Goal: Information Seeking & Learning: Learn about a topic

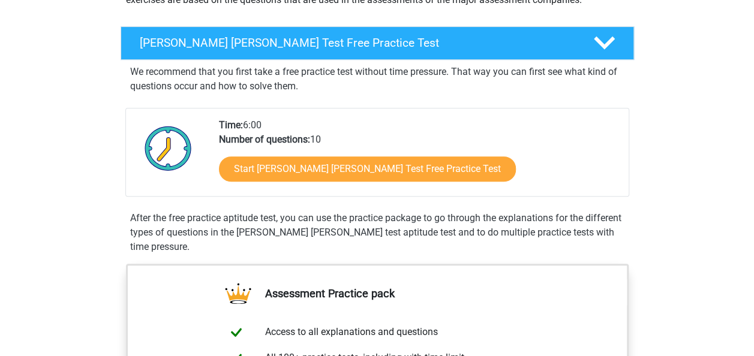
scroll to position [170, 0]
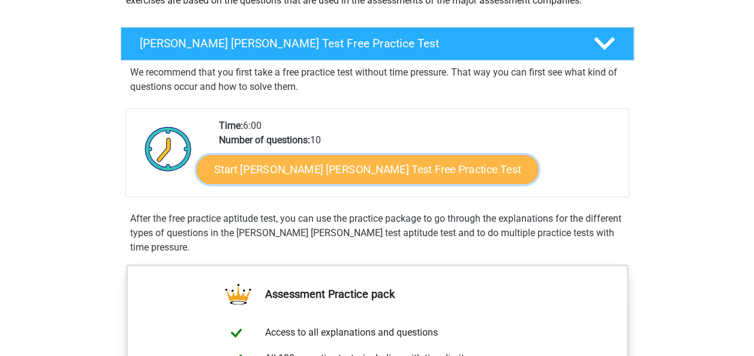
click at [268, 170] on link "Start Watson Glaser Test Free Practice Test" at bounding box center [367, 169] width 341 height 29
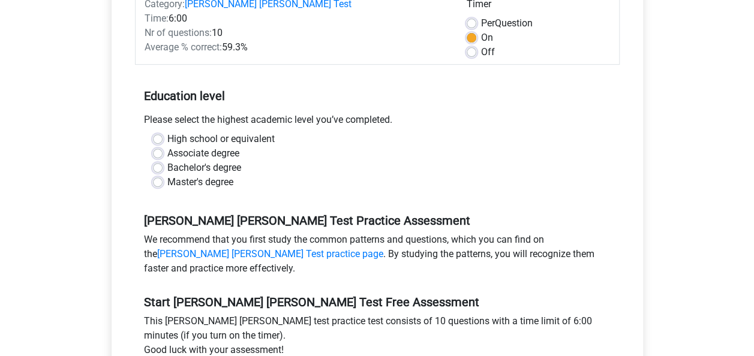
scroll to position [191, 0]
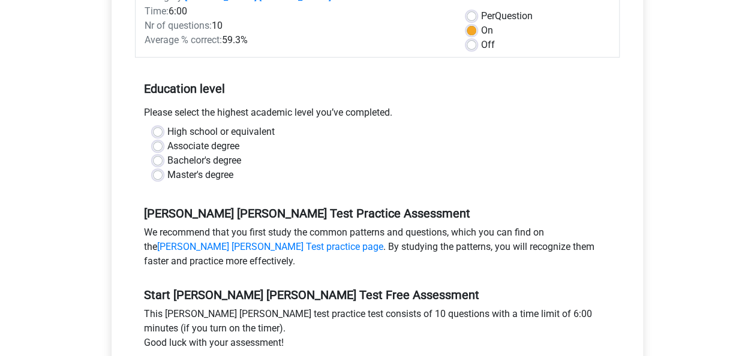
click at [164, 168] on div "Master's degree" at bounding box center [377, 175] width 449 height 14
click at [167, 168] on label "Master's degree" at bounding box center [200, 175] width 66 height 14
click at [158, 168] on input "Master's degree" at bounding box center [158, 174] width 10 height 12
radio input "true"
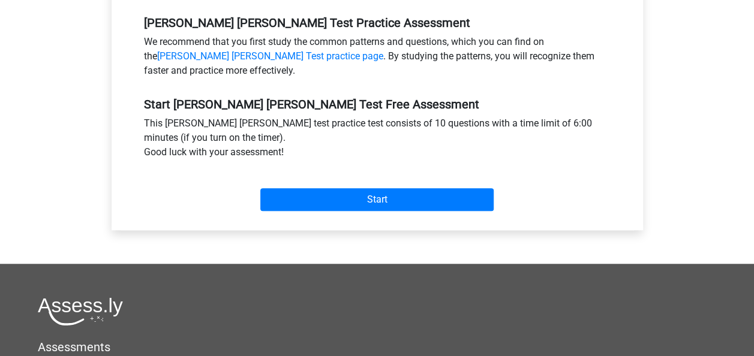
scroll to position [383, 0]
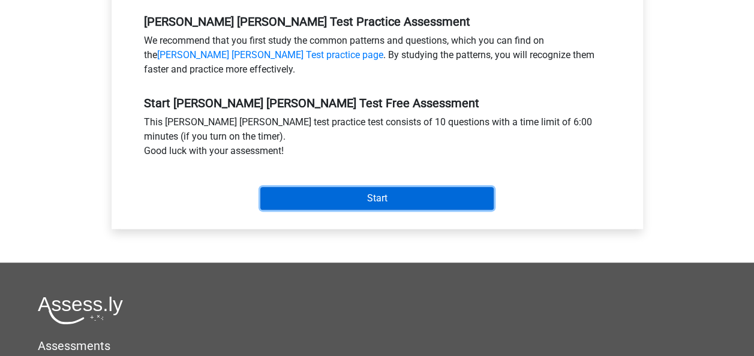
click at [370, 187] on input "Start" at bounding box center [376, 198] width 233 height 23
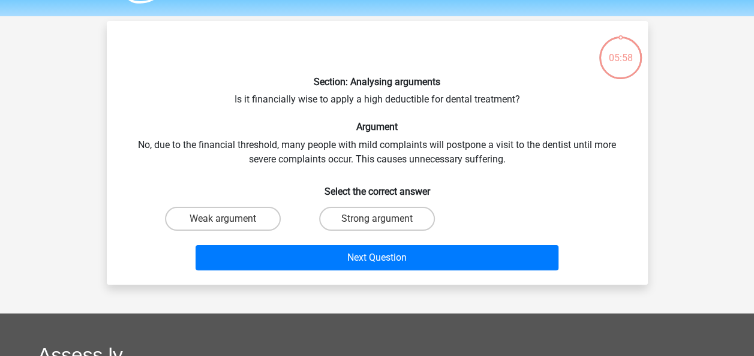
scroll to position [35, 0]
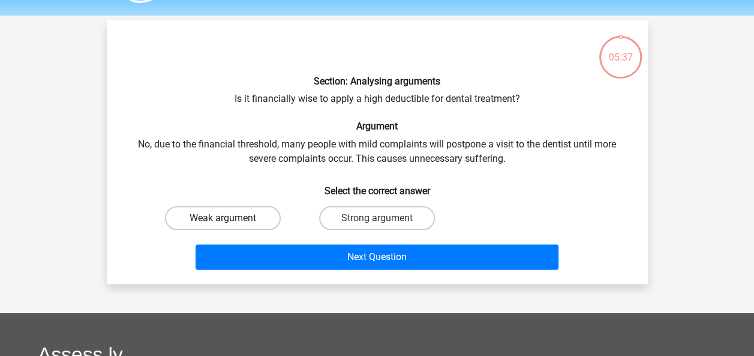
click at [220, 220] on label "Weak argument" at bounding box center [223, 218] width 116 height 24
click at [223, 220] on input "Weak argument" at bounding box center [227, 222] width 8 height 8
radio input "true"
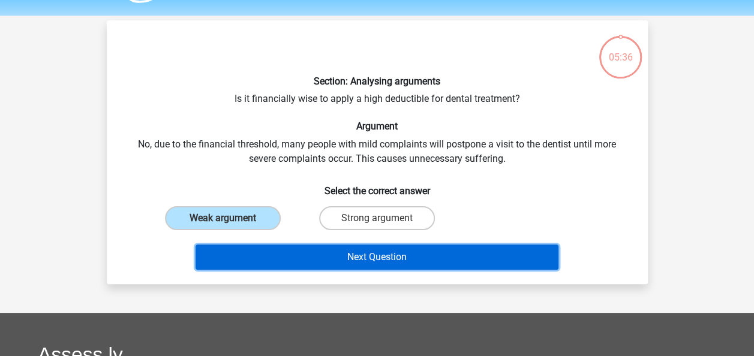
click at [367, 257] on button "Next Question" at bounding box center [377, 257] width 363 height 25
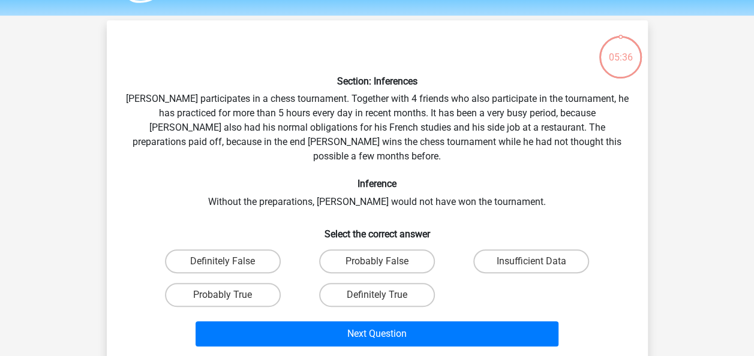
scroll to position [55, 0]
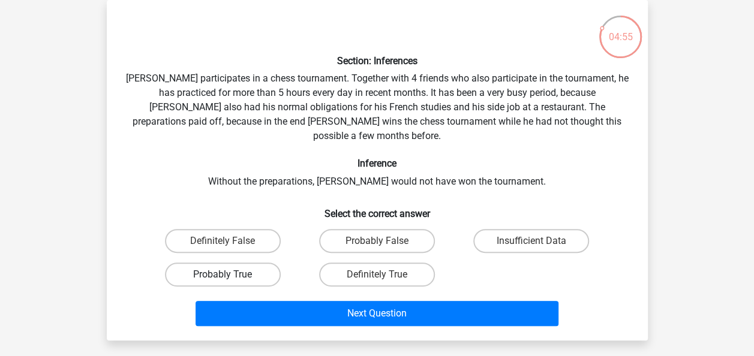
click at [212, 263] on label "Probably True" at bounding box center [223, 275] width 116 height 24
click at [223, 275] on input "Probably True" at bounding box center [227, 279] width 8 height 8
radio input "true"
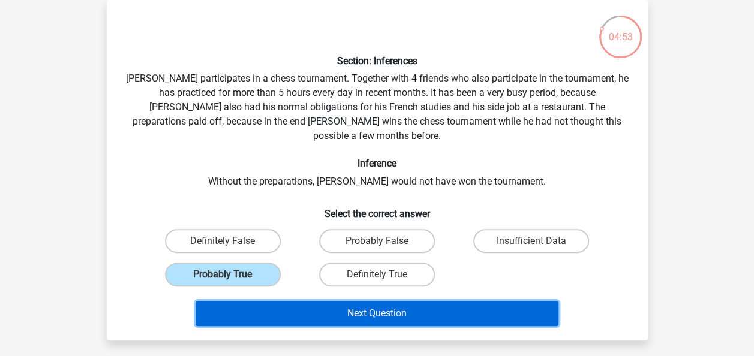
click at [380, 301] on button "Next Question" at bounding box center [377, 313] width 363 height 25
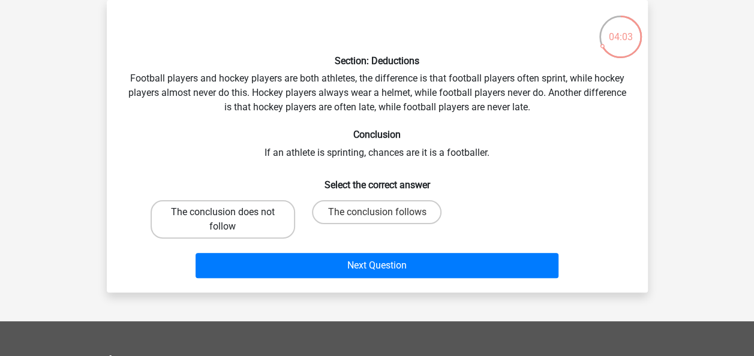
click at [212, 214] on label "The conclusion does not follow" at bounding box center [223, 219] width 145 height 38
click at [223, 214] on input "The conclusion does not follow" at bounding box center [227, 216] width 8 height 8
radio input "true"
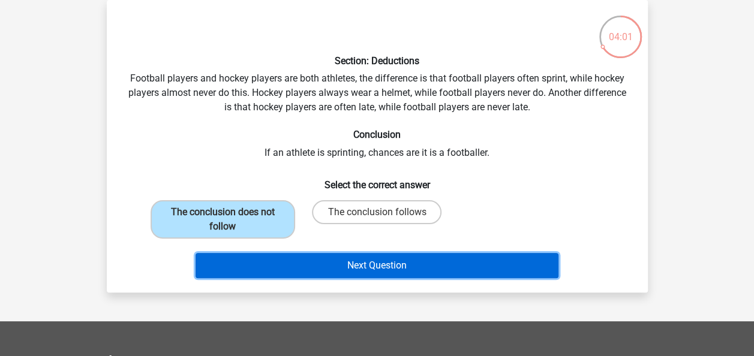
click at [401, 265] on button "Next Question" at bounding box center [377, 265] width 363 height 25
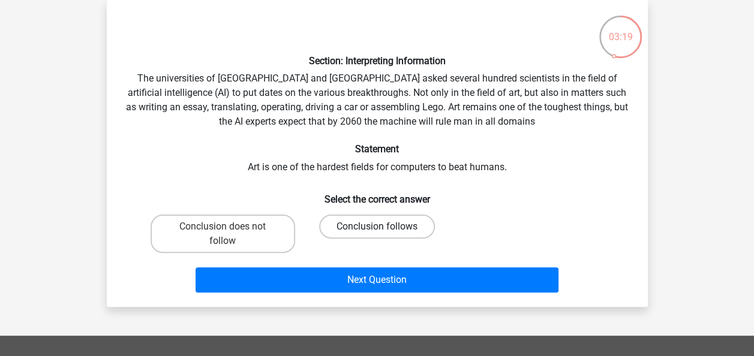
click at [360, 224] on label "Conclusion follows" at bounding box center [377, 227] width 116 height 24
click at [377, 227] on input "Conclusion follows" at bounding box center [381, 231] width 8 height 8
radio input "true"
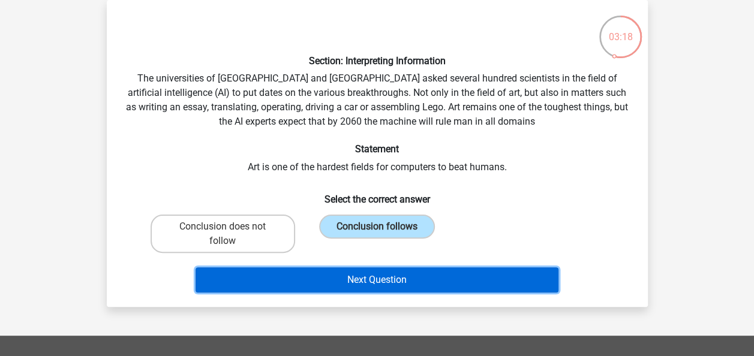
click at [371, 279] on button "Next Question" at bounding box center [377, 280] width 363 height 25
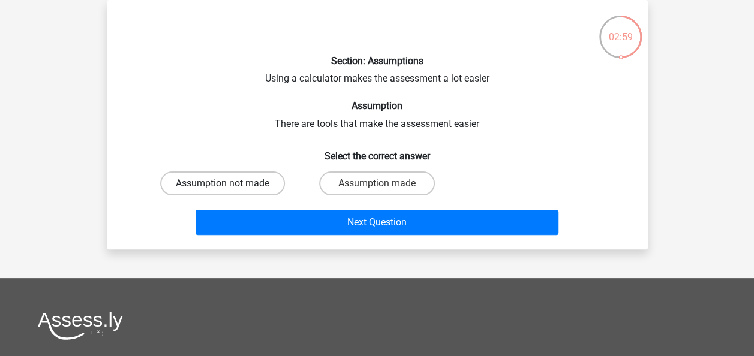
click at [215, 185] on label "Assumption not made" at bounding box center [222, 184] width 125 height 24
click at [223, 185] on input "Assumption not made" at bounding box center [227, 188] width 8 height 8
radio input "true"
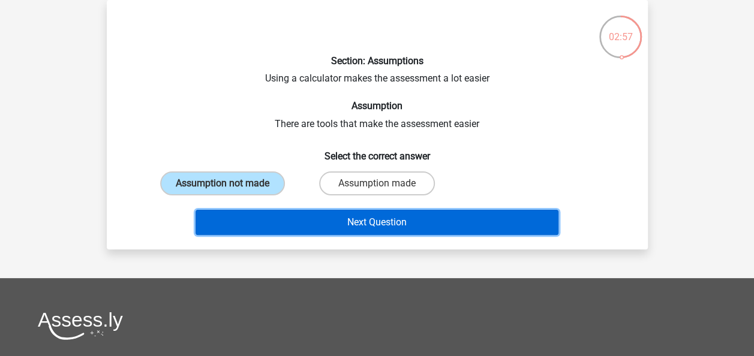
click at [396, 218] on button "Next Question" at bounding box center [377, 222] width 363 height 25
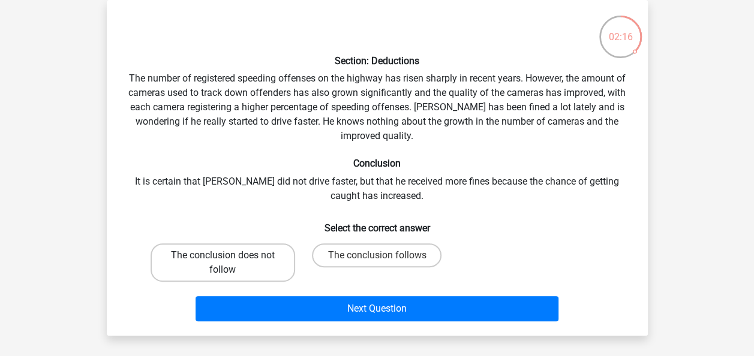
click at [248, 257] on label "The conclusion does not follow" at bounding box center [223, 263] width 145 height 38
click at [230, 257] on input "The conclusion does not follow" at bounding box center [227, 260] width 8 height 8
radio input "true"
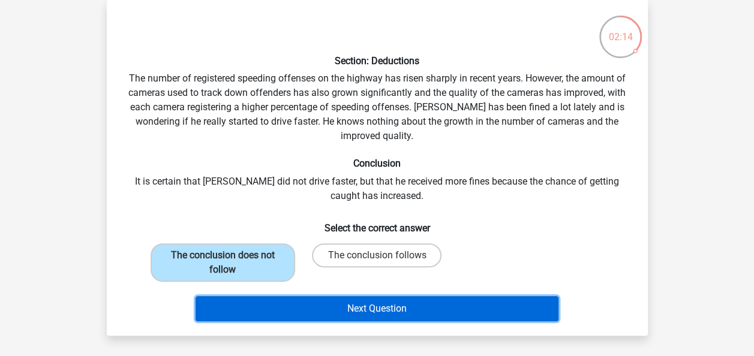
click at [411, 314] on button "Next Question" at bounding box center [377, 308] width 363 height 25
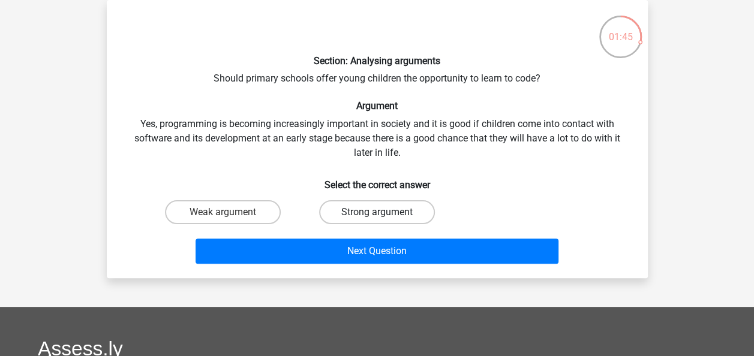
click at [371, 218] on label "Strong argument" at bounding box center [377, 212] width 116 height 24
click at [377, 218] on input "Strong argument" at bounding box center [381, 216] width 8 height 8
radio input "true"
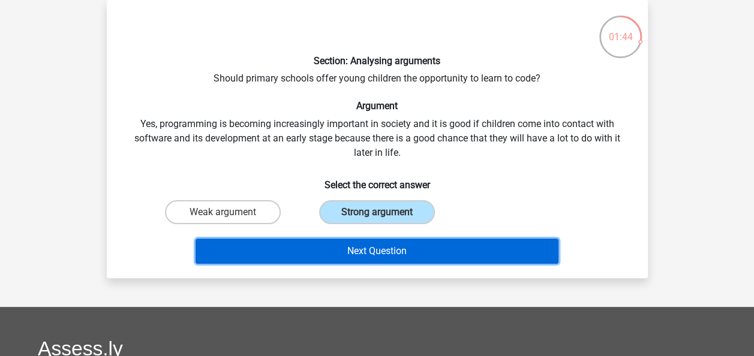
click at [379, 251] on button "Next Question" at bounding box center [377, 251] width 363 height 25
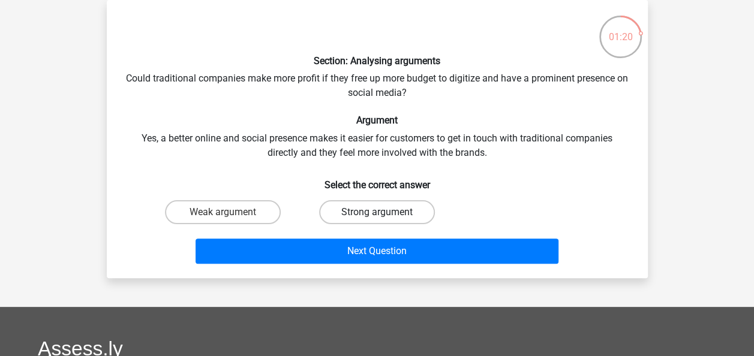
click at [349, 211] on label "Strong argument" at bounding box center [377, 212] width 116 height 24
click at [377, 212] on input "Strong argument" at bounding box center [381, 216] width 8 height 8
radio input "true"
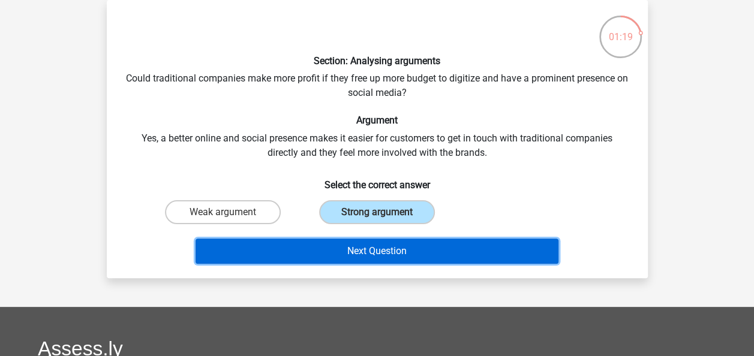
click at [372, 248] on button "Next Question" at bounding box center [377, 251] width 363 height 25
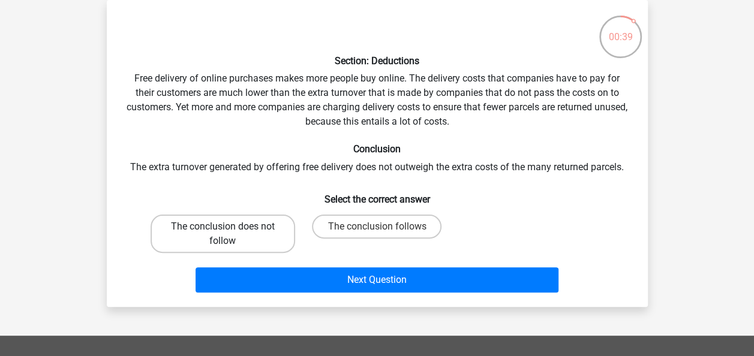
click at [203, 224] on label "The conclusion does not follow" at bounding box center [223, 234] width 145 height 38
click at [223, 227] on input "The conclusion does not follow" at bounding box center [227, 231] width 8 height 8
radio input "true"
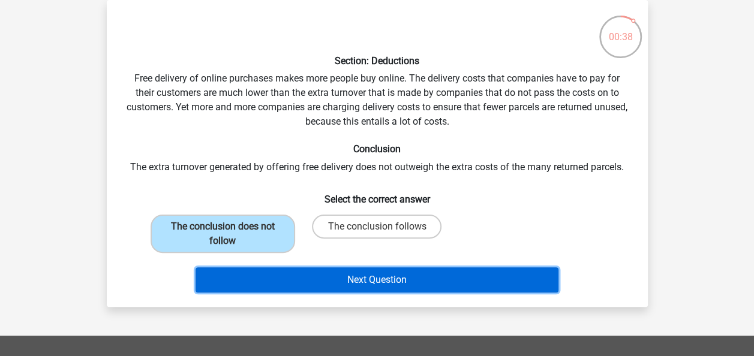
click at [386, 280] on button "Next Question" at bounding box center [377, 280] width 363 height 25
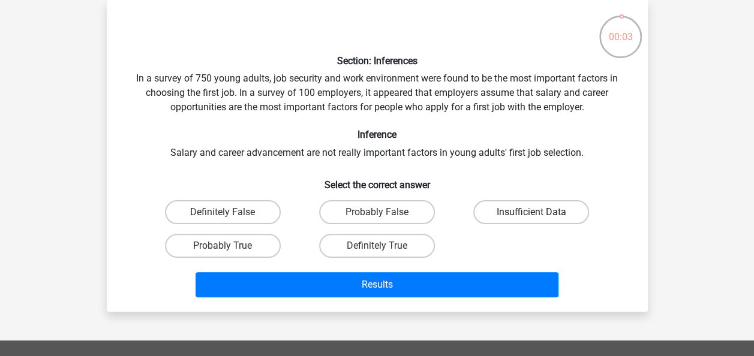
click at [506, 210] on label "Insufficient Data" at bounding box center [531, 212] width 116 height 24
click at [531, 212] on input "Insufficient Data" at bounding box center [535, 216] width 8 height 8
radio input "true"
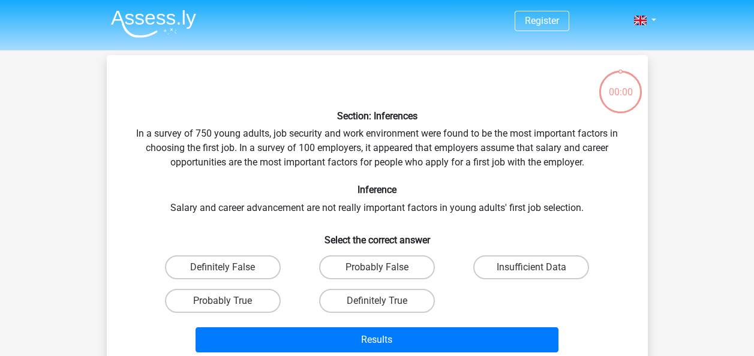
scroll to position [55, 0]
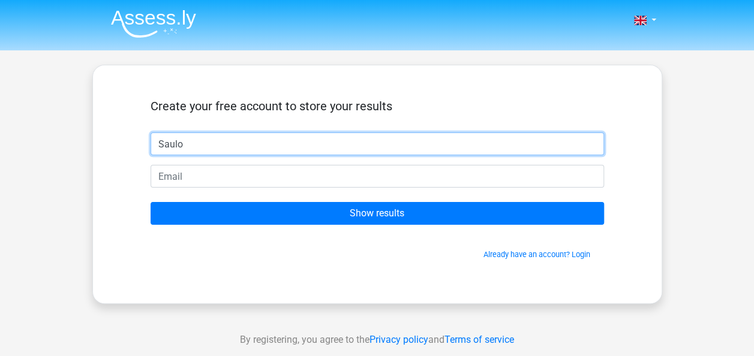
type input "Saulo"
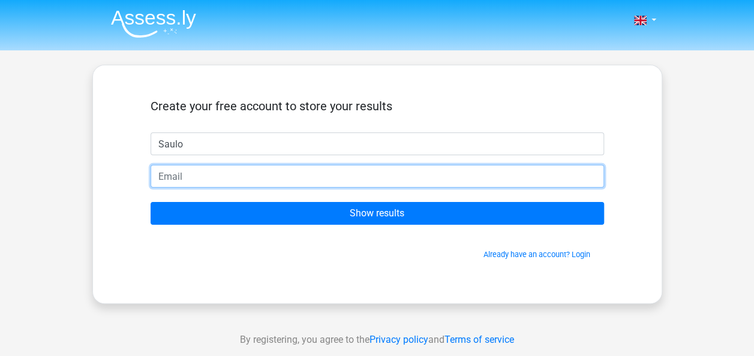
click at [172, 177] on input "email" at bounding box center [377, 176] width 453 height 23
click at [224, 178] on input "[EMAIL_ADDRESS][DOMAIN_NAME]" at bounding box center [377, 176] width 453 height 23
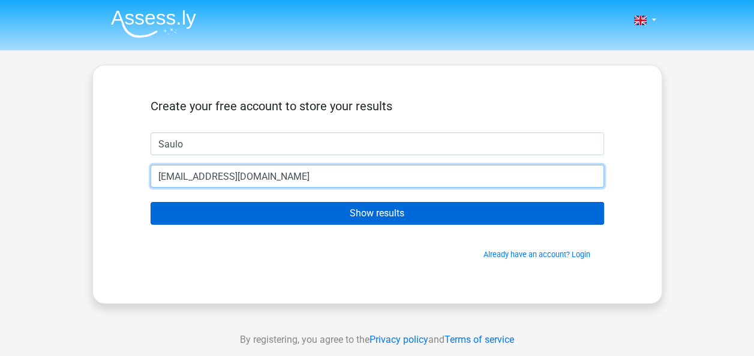
type input "[EMAIL_ADDRESS][DOMAIN_NAME]"
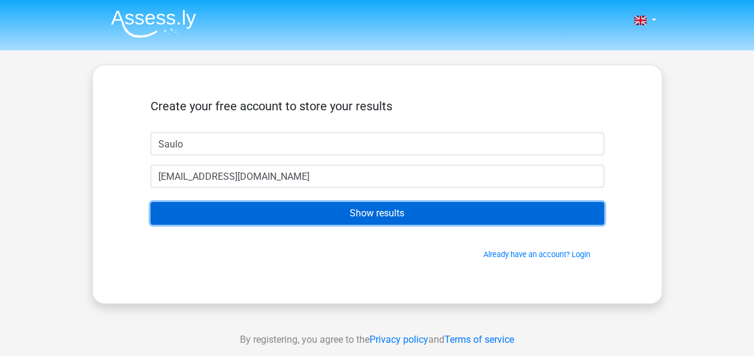
click at [369, 212] on input "Show results" at bounding box center [377, 213] width 453 height 23
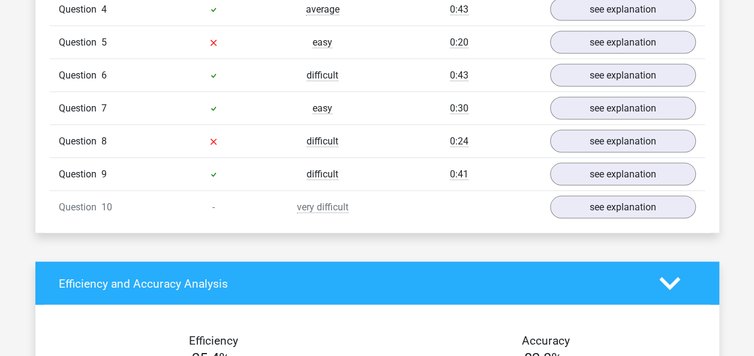
scroll to position [1131, 0]
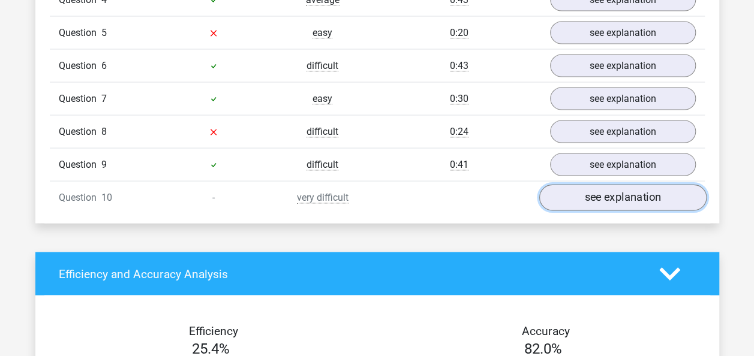
click at [641, 186] on link "see explanation" at bounding box center [622, 198] width 167 height 26
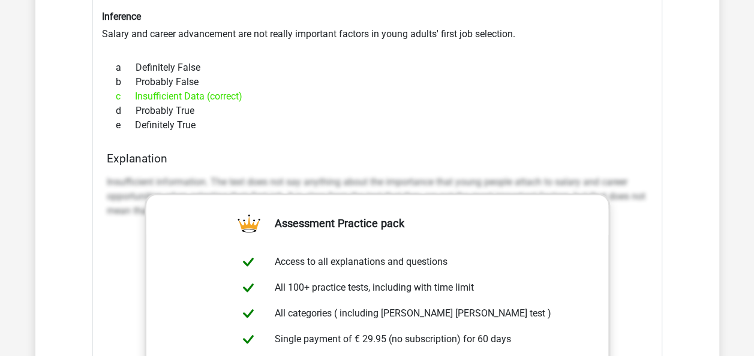
scroll to position [1432, 0]
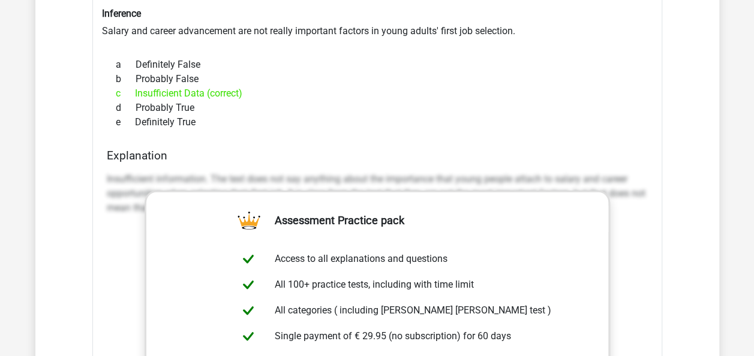
click at [564, 172] on p "Insufficient information. The text does not say anything about the importance t…" at bounding box center [377, 193] width 541 height 43
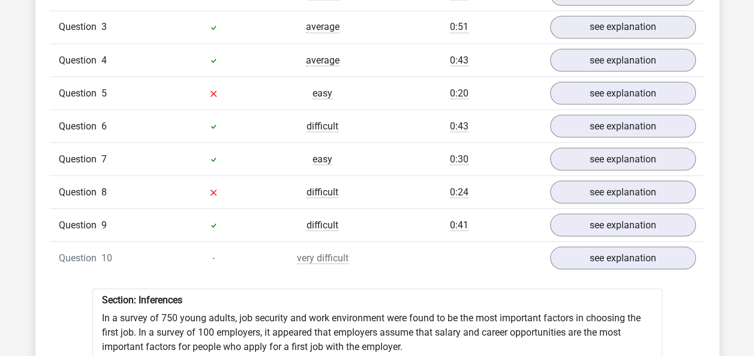
scroll to position [1072, 0]
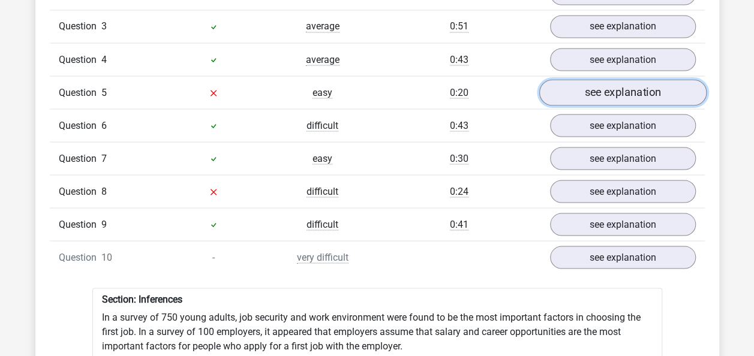
click at [614, 80] on link "see explanation" at bounding box center [622, 93] width 167 height 26
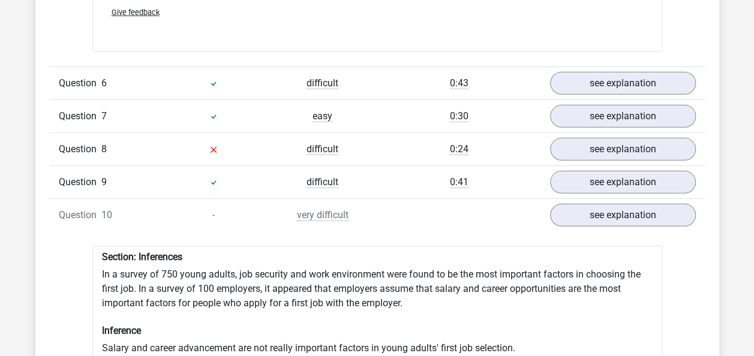
scroll to position [1726, 0]
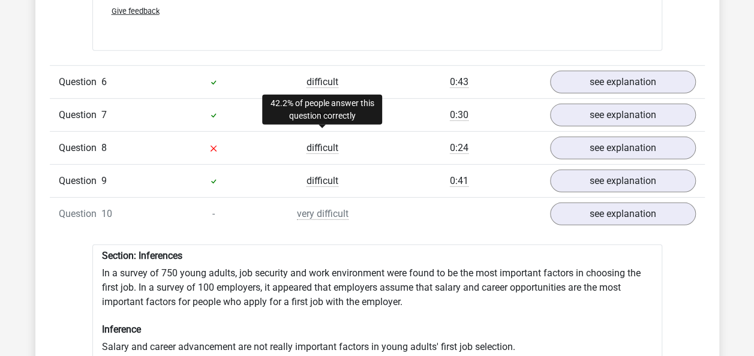
click at [321, 142] on span "difficult" at bounding box center [322, 148] width 32 height 12
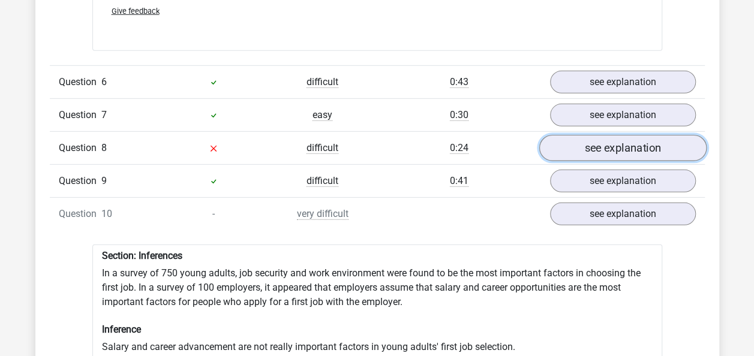
click at [599, 136] on link "see explanation" at bounding box center [622, 148] width 167 height 26
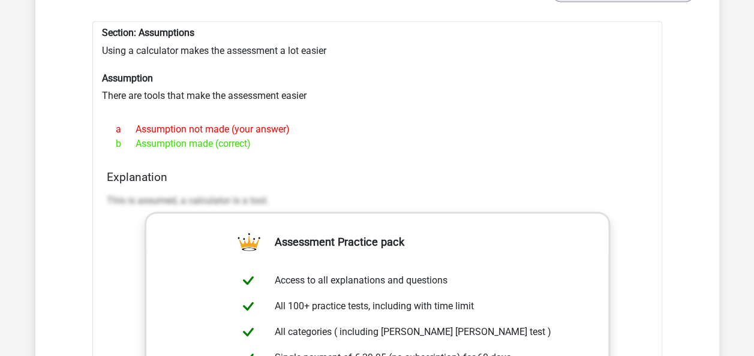
scroll to position [1173, 0]
click at [179, 194] on p "This is assumed, a calculator is a tool." at bounding box center [377, 201] width 541 height 14
click at [137, 170] on h4 "Explanation" at bounding box center [377, 177] width 541 height 14
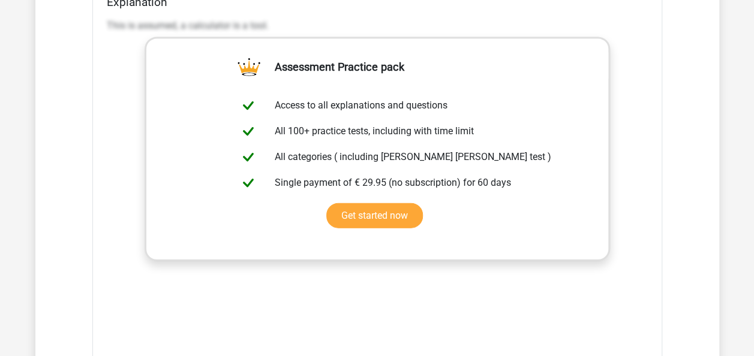
scroll to position [1347, 0]
